Goal: Information Seeking & Learning: Learn about a topic

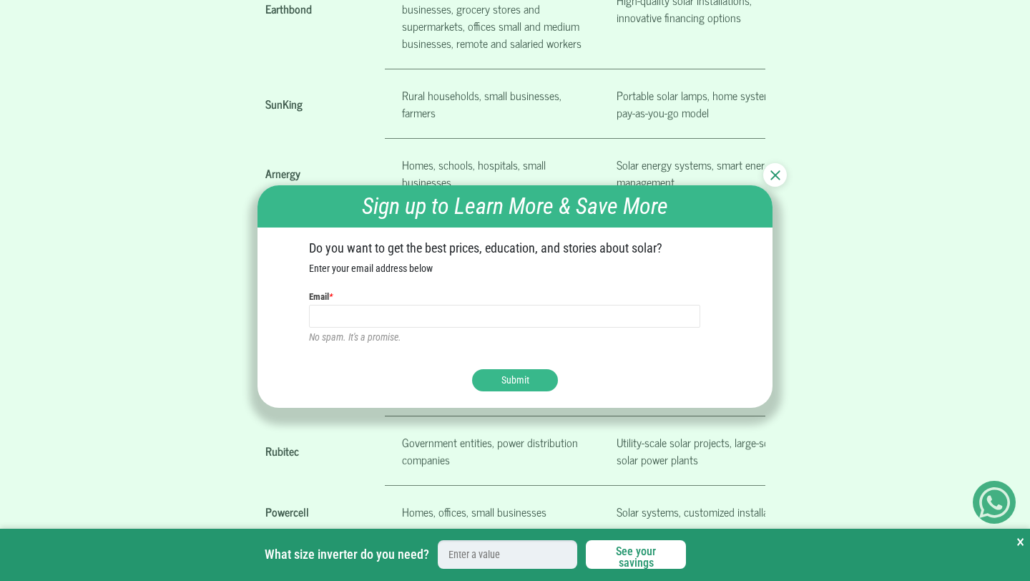
scroll to position [1097, 0]
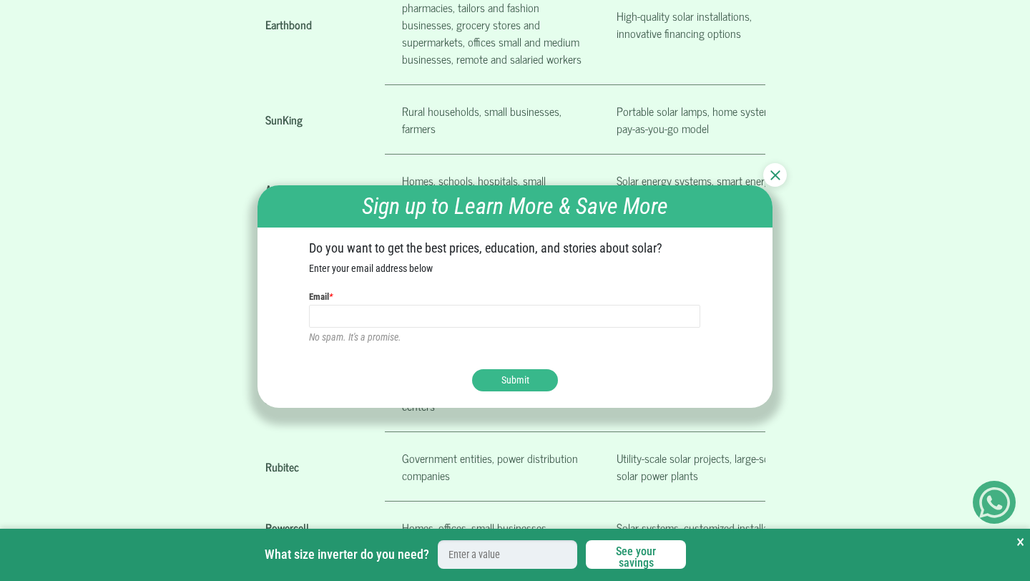
click at [775, 175] on img at bounding box center [775, 175] width 10 height 10
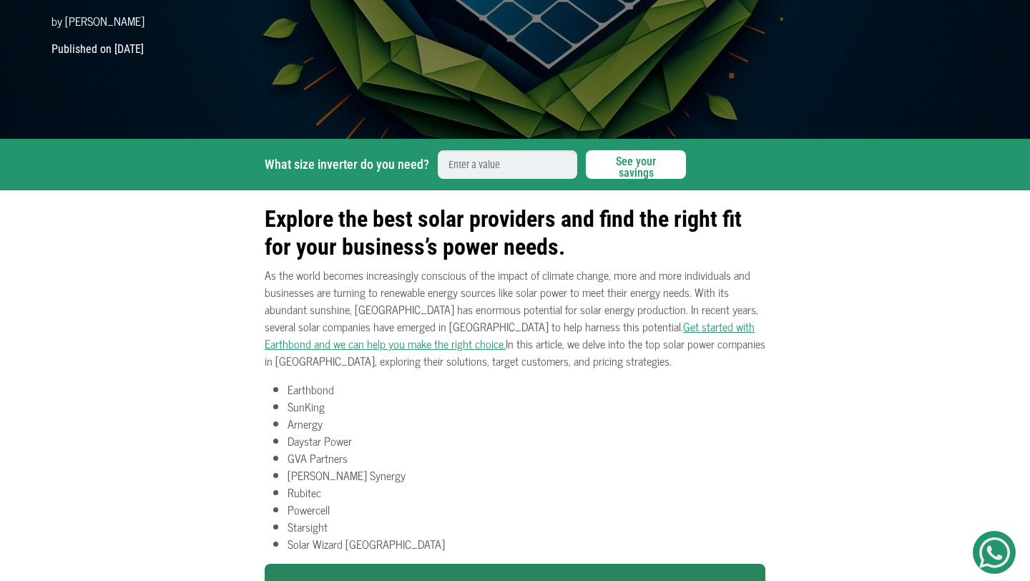
scroll to position [0, 0]
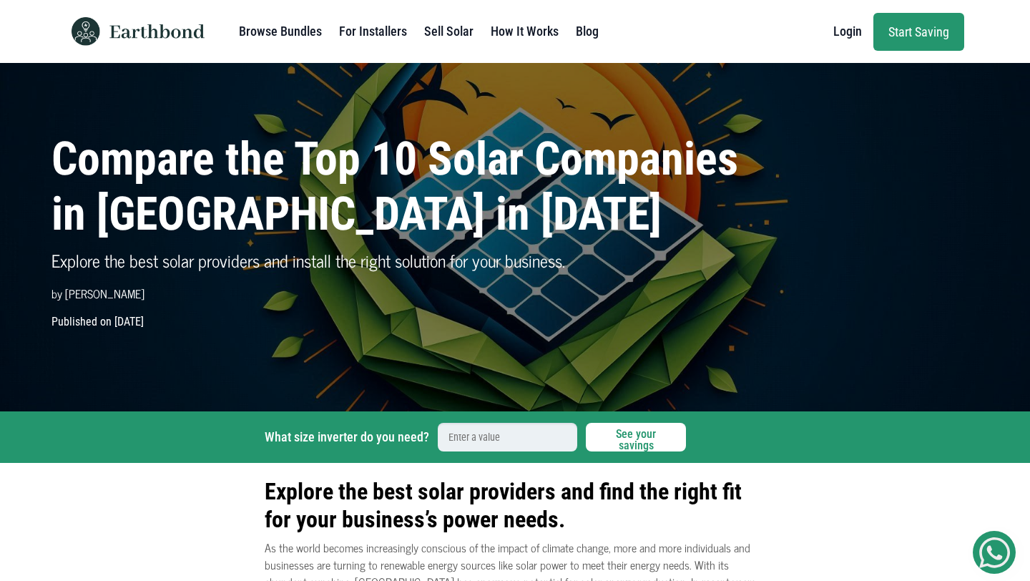
click at [436, 26] on link "Sell Solar" at bounding box center [448, 31] width 49 height 29
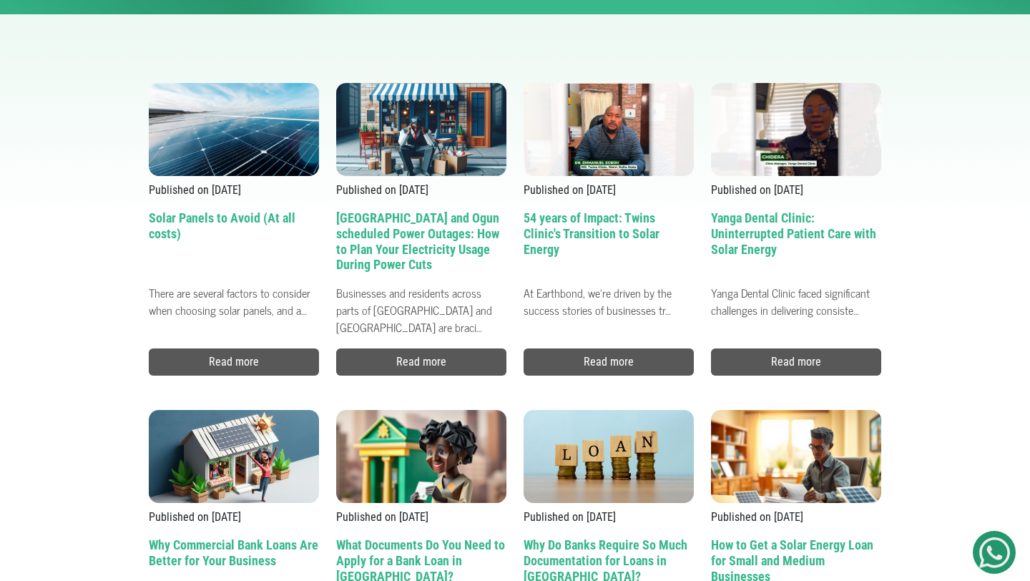
scroll to position [354, 0]
